Goal: Task Accomplishment & Management: Use online tool/utility

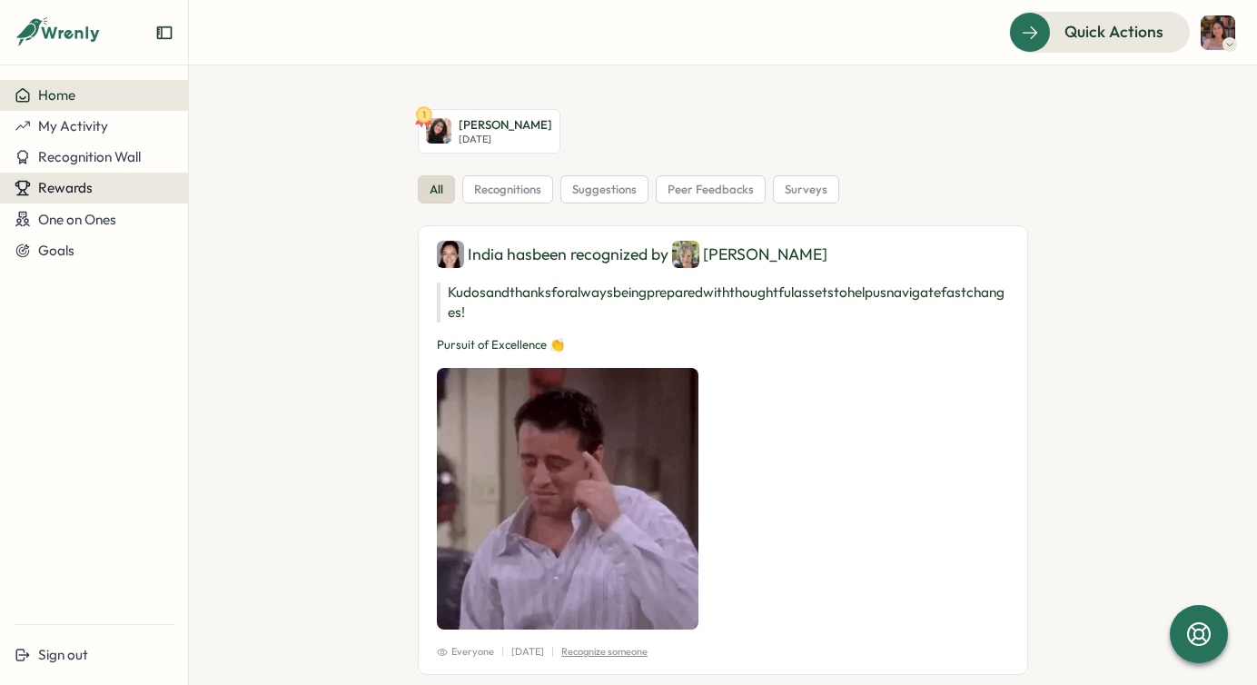
click at [51, 185] on span "Rewards" at bounding box center [65, 187] width 54 height 17
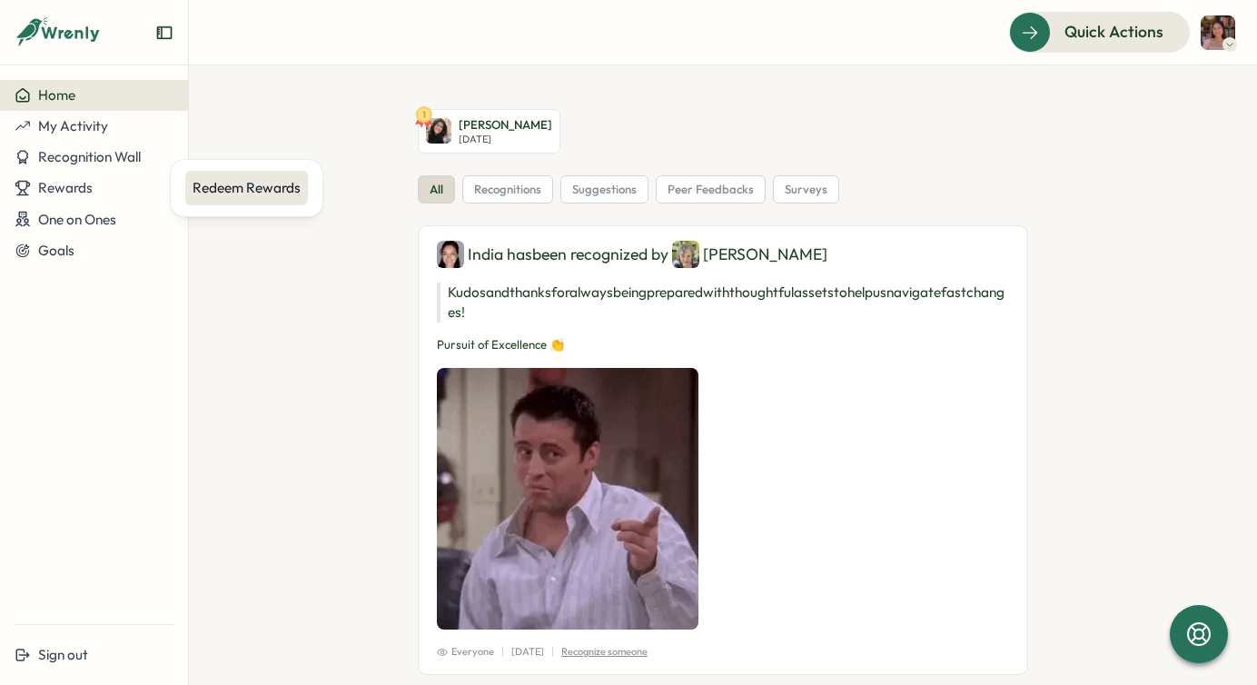
click at [273, 182] on div "Redeem Rewards" at bounding box center [247, 188] width 108 height 20
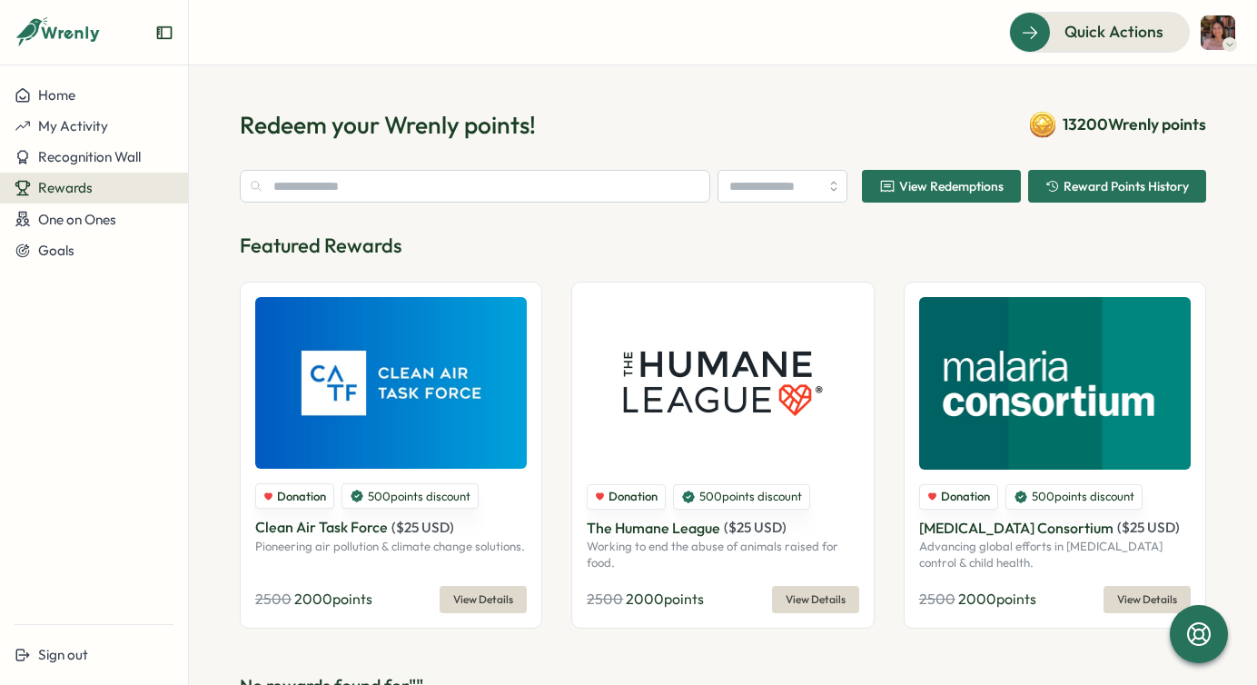
click at [911, 183] on span "View Redemptions" at bounding box center [951, 186] width 104 height 13
click at [581, 184] on input "text" at bounding box center [475, 186] width 470 height 33
click at [628, 214] on div "View Redemptions Reward Points History Featured Rewards Donation 500 points dis…" at bounding box center [723, 434] width 966 height 529
click at [572, 195] on input "text" at bounding box center [475, 186] width 470 height 33
click at [717, 193] on input "search" at bounding box center [782, 186] width 130 height 33
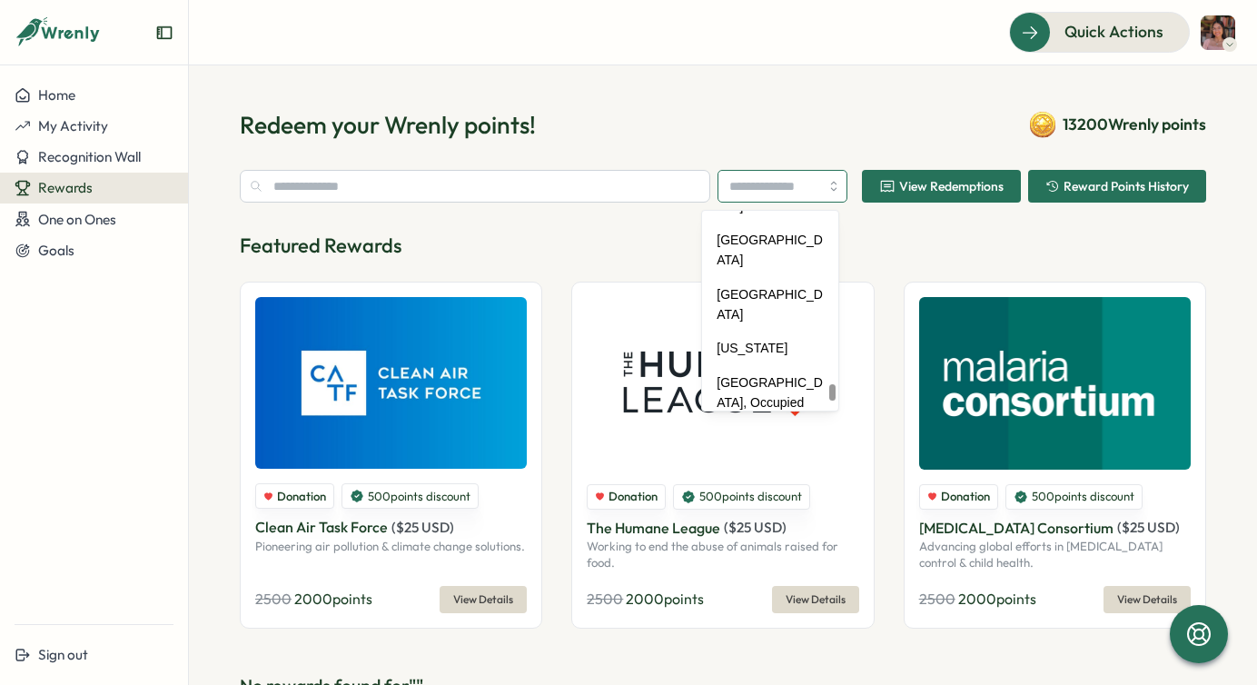
scroll to position [8565, 0]
type input "**********"
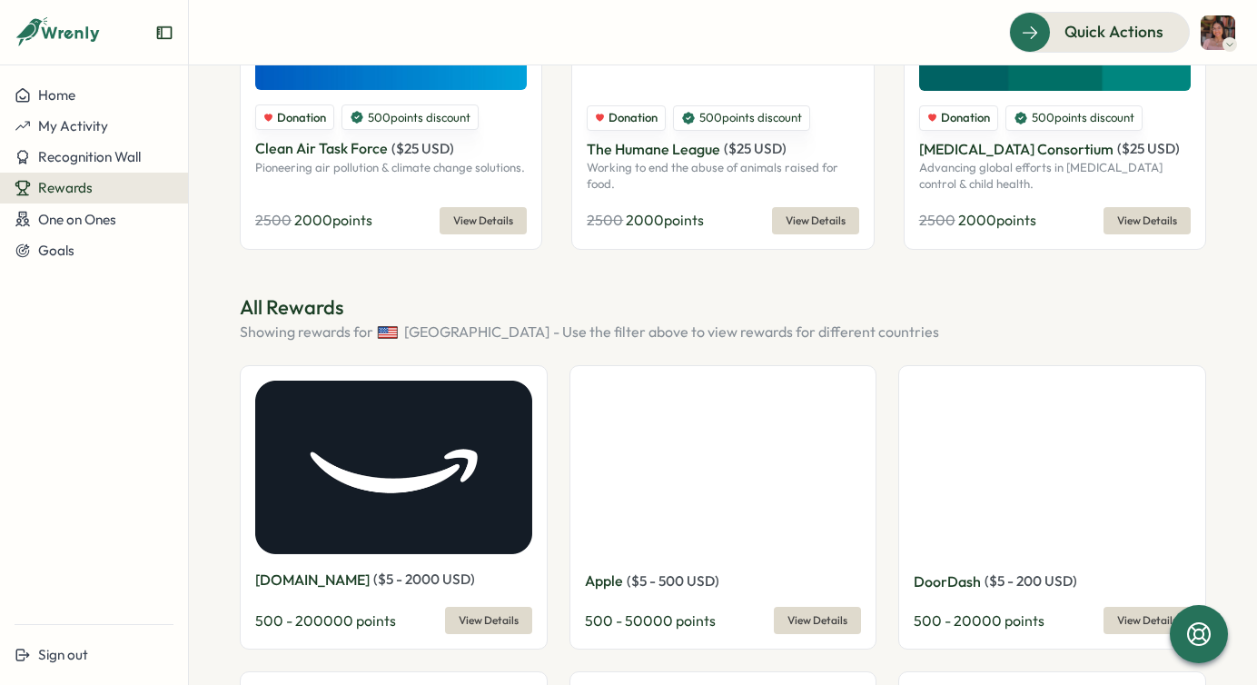
scroll to position [0, 0]
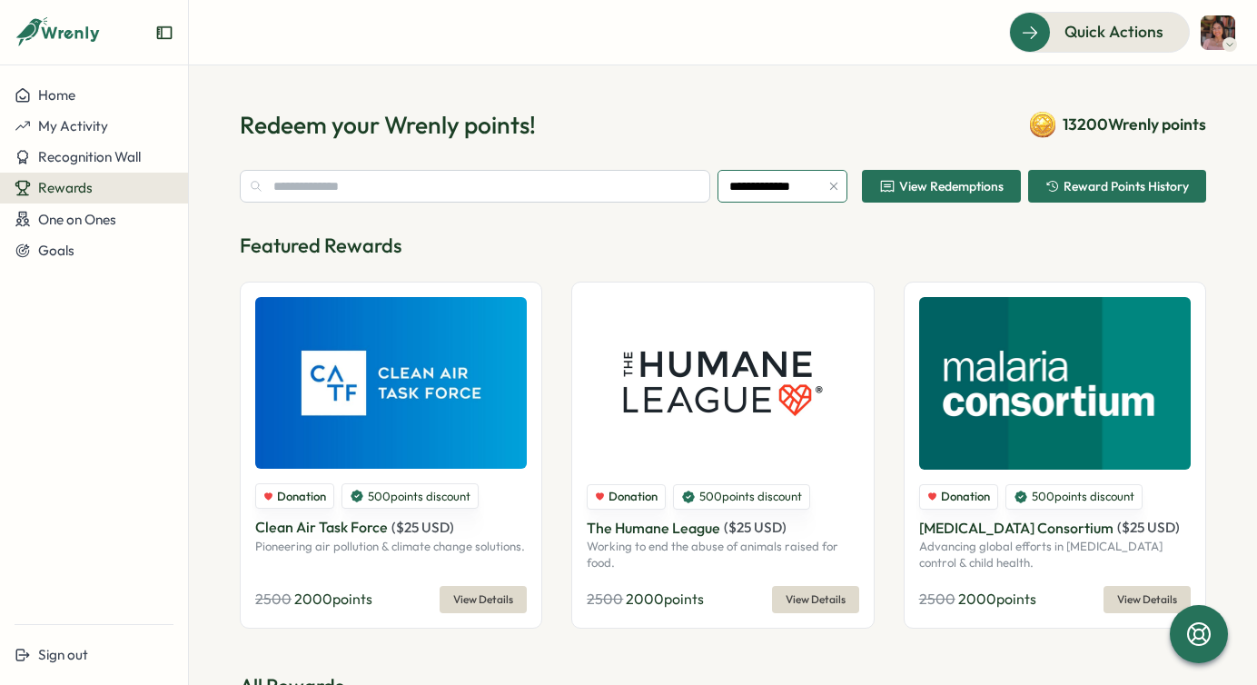
click at [747, 192] on input "**********" at bounding box center [782, 186] width 130 height 33
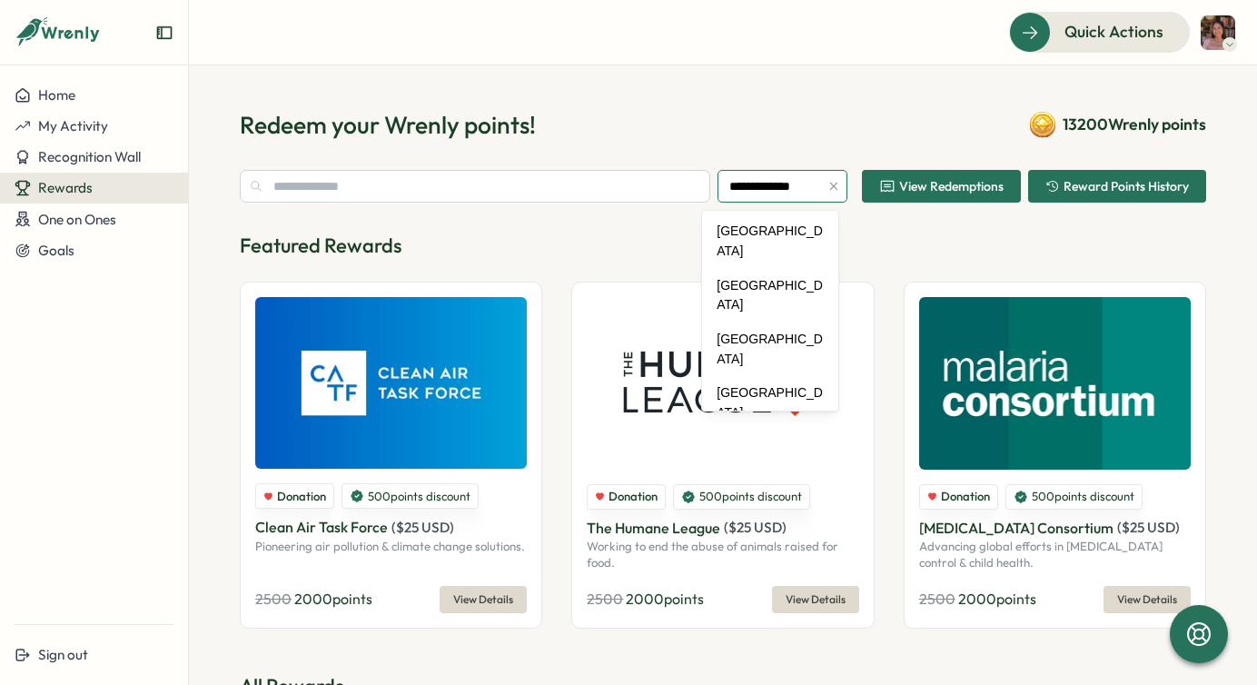
scroll to position [8501, 0]
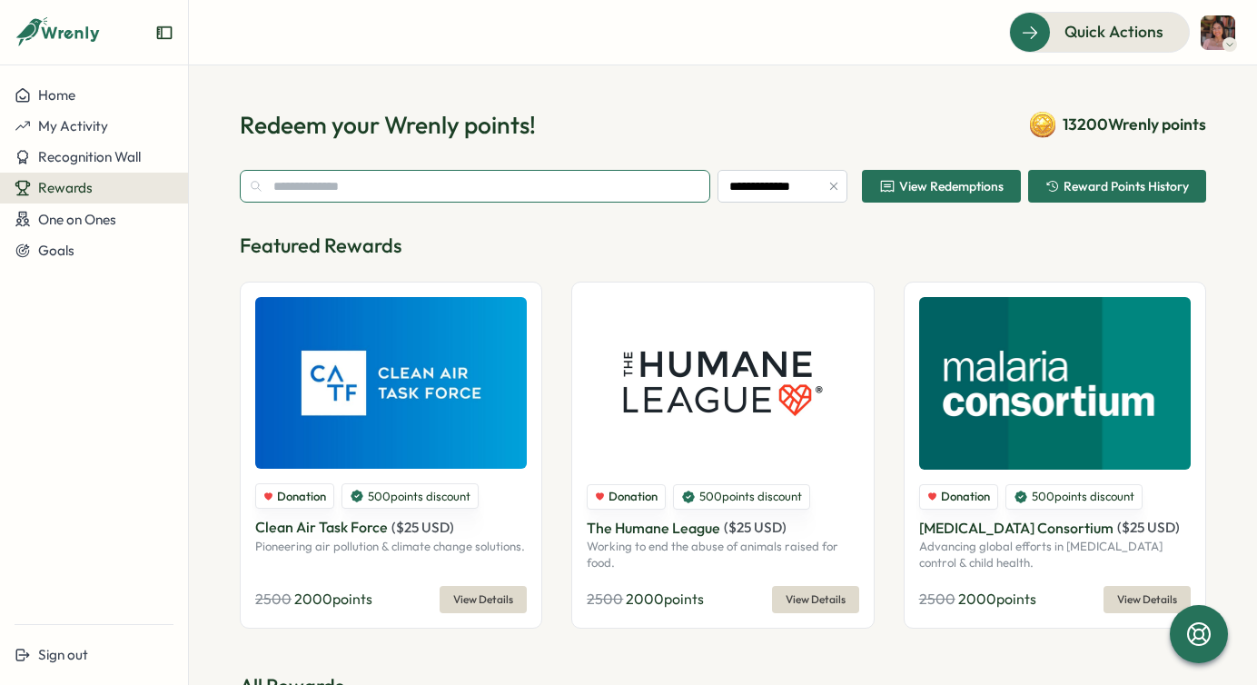
click at [552, 191] on input "text" at bounding box center [475, 186] width 470 height 33
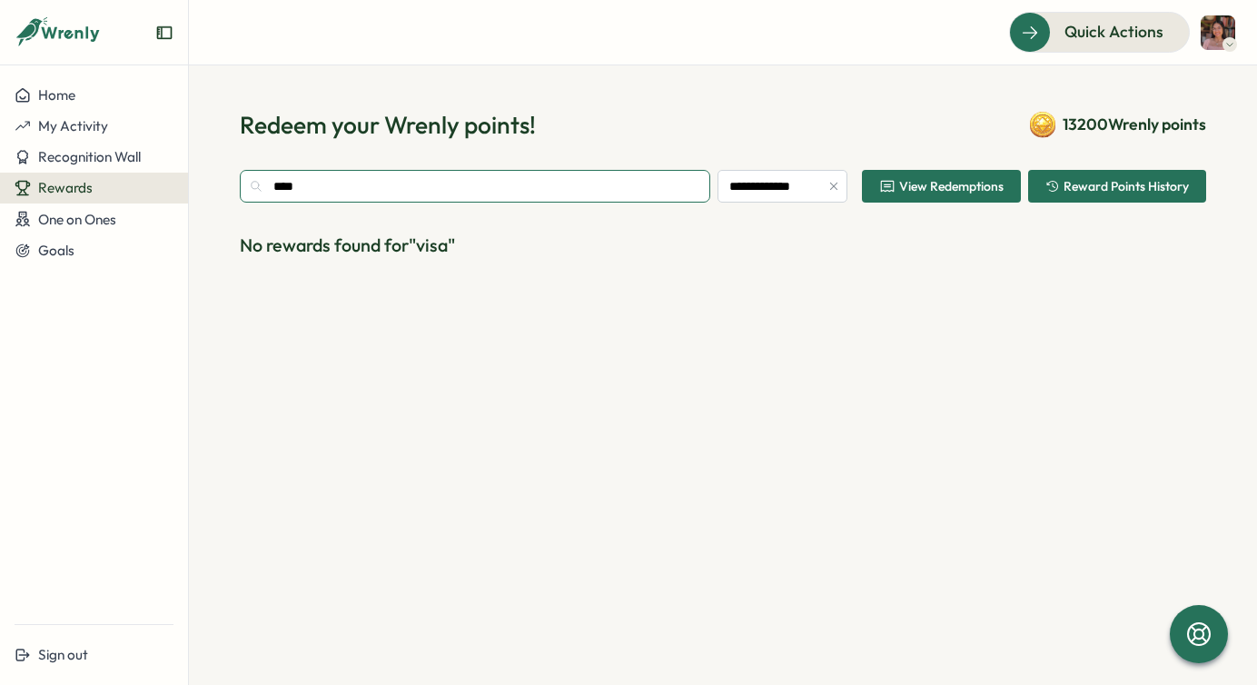
drag, startPoint x: 623, startPoint y: 189, endPoint x: 394, endPoint y: 187, distance: 228.9
click at [394, 187] on input "****" at bounding box center [475, 186] width 470 height 33
type input "*"
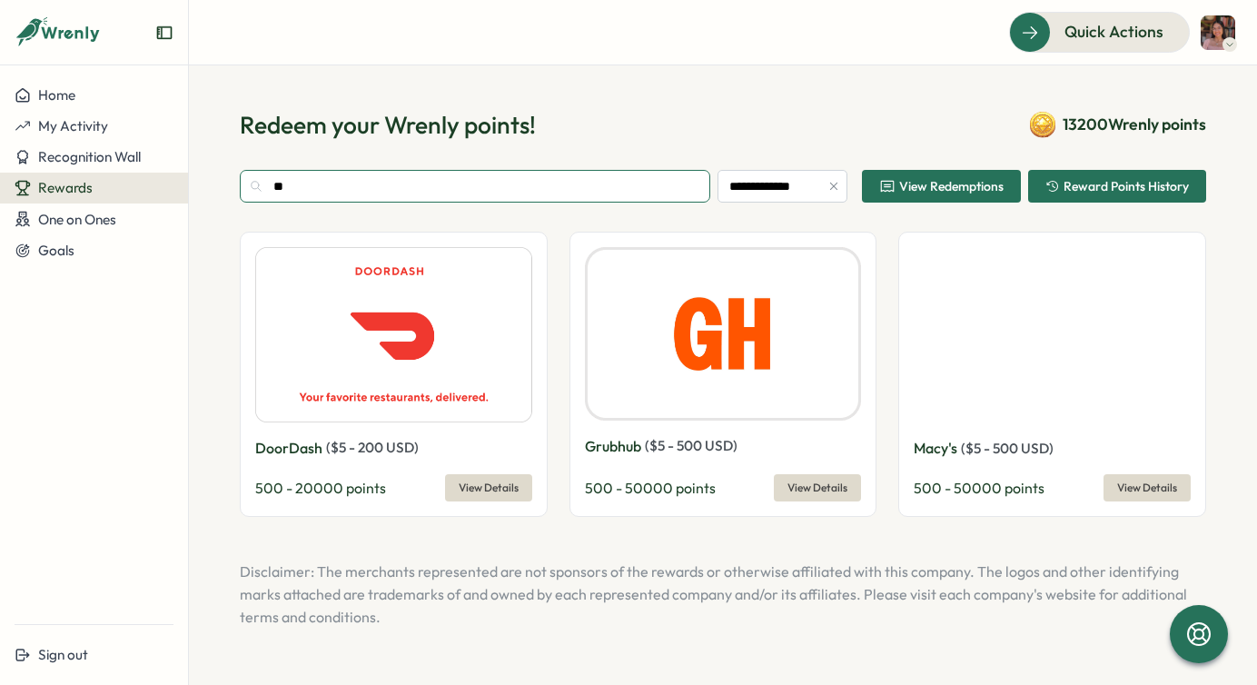
type input "*"
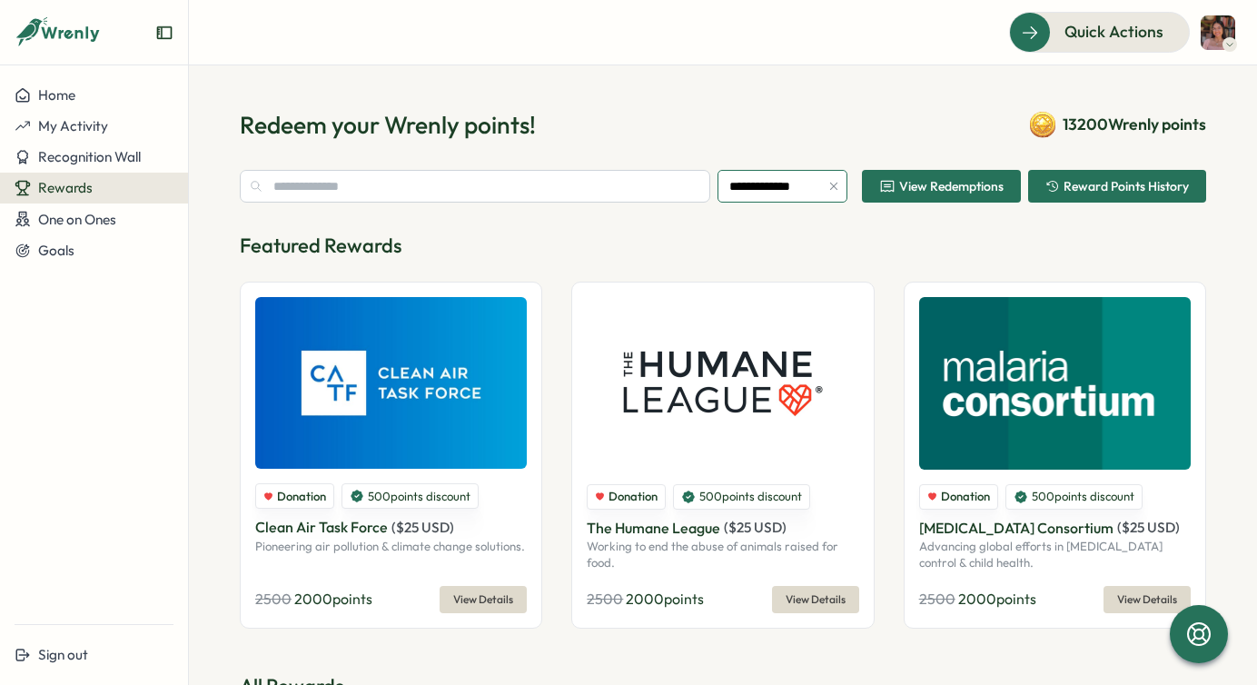
click at [737, 193] on input "**********" at bounding box center [782, 186] width 130 height 33
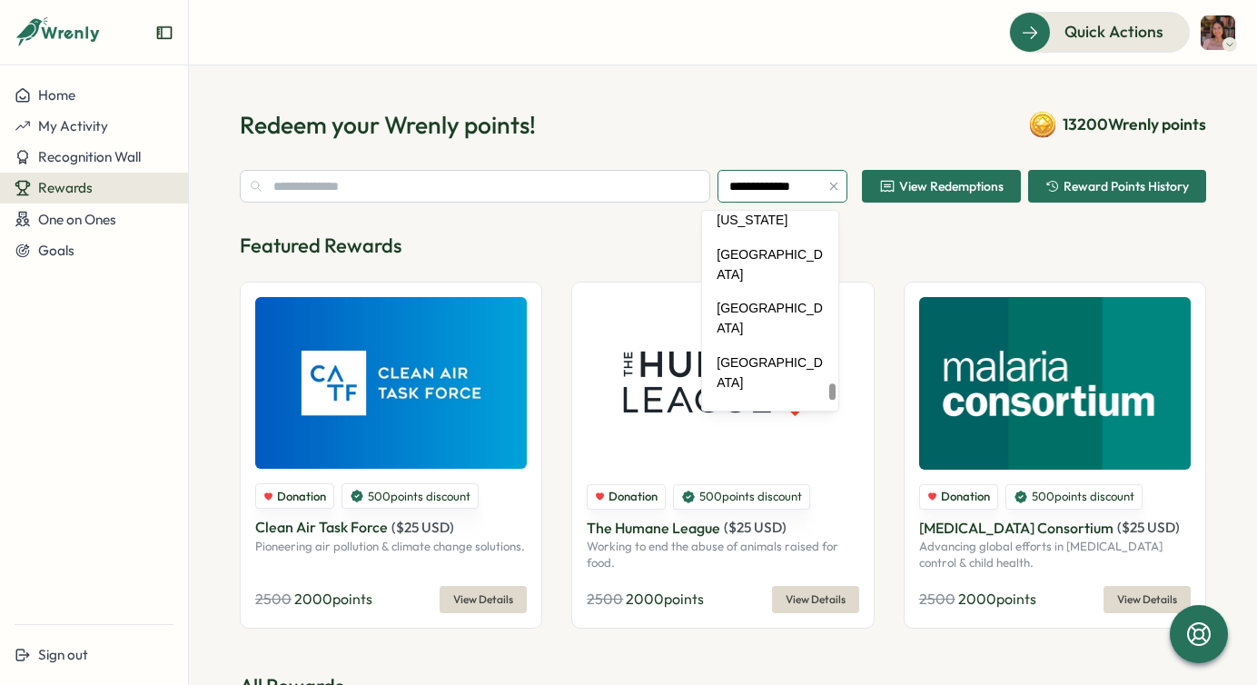
scroll to position [8549, 0]
click at [562, 232] on p "Featured Rewards" at bounding box center [723, 246] width 966 height 28
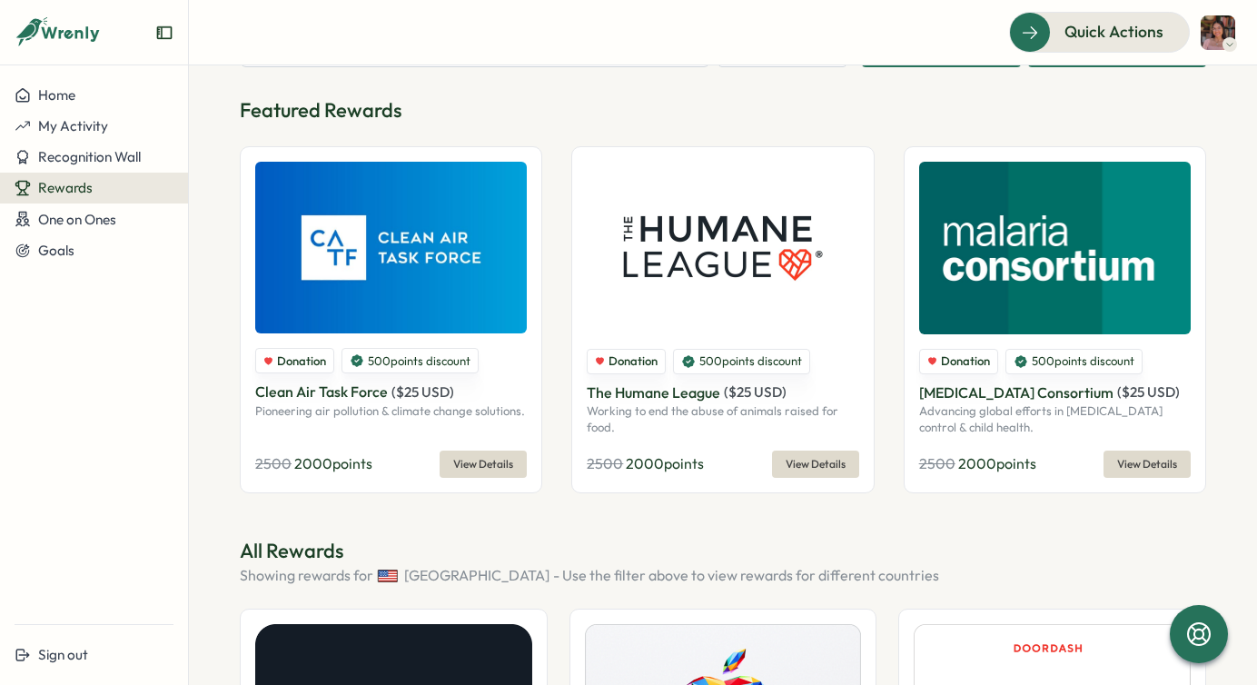
scroll to position [0, 0]
